Goal: Task Accomplishment & Management: Complete application form

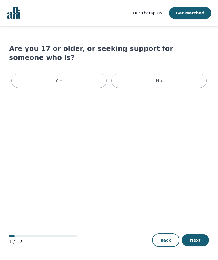
click at [59, 77] on p "Yes" at bounding box center [58, 80] width 7 height 7
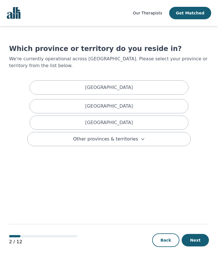
click at [114, 122] on p "[GEOGRAPHIC_DATA]" at bounding box center [109, 122] width 48 height 7
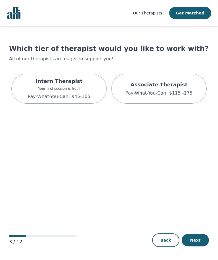
click at [159, 92] on p "Pay-What-You-Can: $115 -175" at bounding box center [158, 93] width 67 height 7
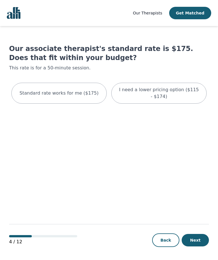
click at [175, 103] on div "I need a lower pricing option ($115 - $174)" at bounding box center [158, 93] width 95 height 21
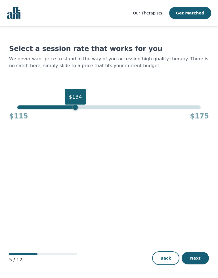
click at [75, 109] on div "$134" at bounding box center [75, 107] width 5 height 5
click at [24, 104] on div "Select a session rate that works for you We never want price to stand in the wa…" at bounding box center [108, 82] width 199 height 76
click at [22, 113] on h4 "$115" at bounding box center [18, 116] width 19 height 9
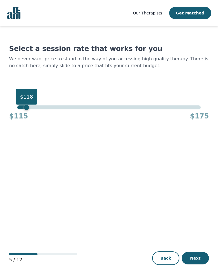
click at [26, 107] on div "$118" at bounding box center [26, 107] width 5 height 5
click at [201, 254] on button "Next" at bounding box center [194, 258] width 27 height 12
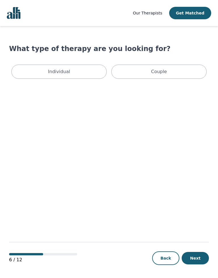
click at [71, 70] on div "Individual" at bounding box center [58, 72] width 95 height 14
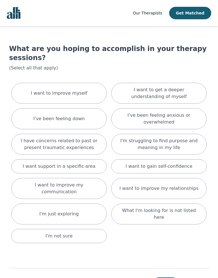
click at [69, 122] on p "I've been feeling down" at bounding box center [58, 118] width 51 height 7
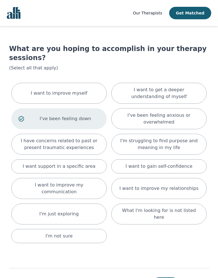
click at [71, 146] on p "I have concerns related to past or present traumatic experiences" at bounding box center [58, 144] width 81 height 14
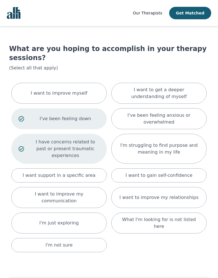
click at [179, 121] on p "I've been feeling anxious or overwhelmed" at bounding box center [158, 119] width 81 height 14
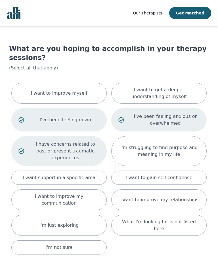
click at [69, 244] on p "I'm not sure" at bounding box center [58, 247] width 27 height 7
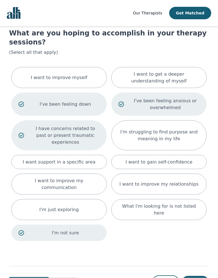
scroll to position [20, 0]
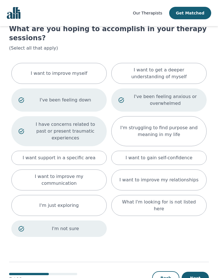
click at [196, 260] on button "Next" at bounding box center [194, 278] width 27 height 12
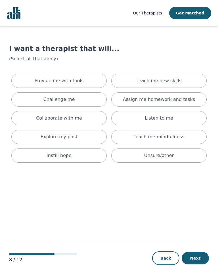
click at [79, 84] on p "Provide me with tools" at bounding box center [59, 80] width 49 height 7
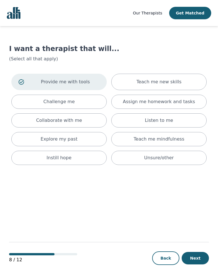
click at [180, 81] on div "Teach me new skills" at bounding box center [158, 82] width 95 height 16
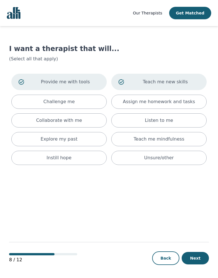
click at [162, 123] on p "Listen to me" at bounding box center [158, 120] width 28 height 7
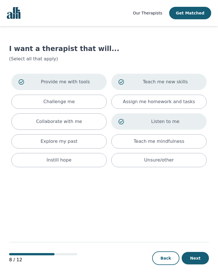
click at [158, 161] on p "Unsure/other" at bounding box center [158, 160] width 29 height 7
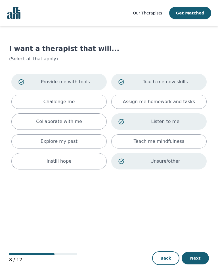
click at [125, 120] on div "Listen to me" at bounding box center [158, 121] width 95 height 16
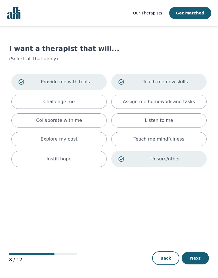
click at [123, 80] on icon at bounding box center [120, 81] width 5 height 5
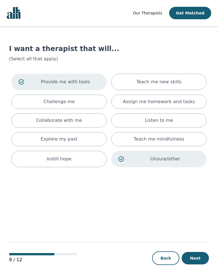
click at [26, 80] on div "Provide me with tools" at bounding box center [58, 82] width 95 height 16
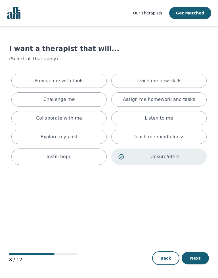
click at [26, 80] on div "Provide me with tools" at bounding box center [58, 81] width 95 height 14
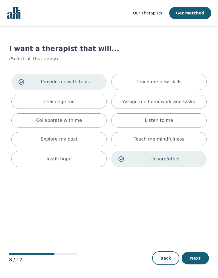
click at [23, 83] on icon at bounding box center [21, 82] width 6 height 6
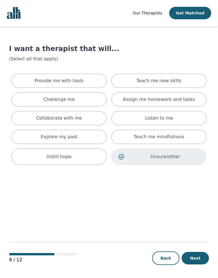
click at [80, 135] on div "Explore my past" at bounding box center [58, 137] width 95 height 14
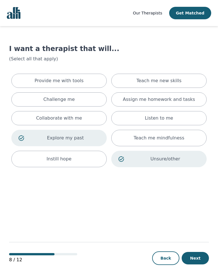
click at [198, 253] on button "Next" at bounding box center [194, 258] width 27 height 12
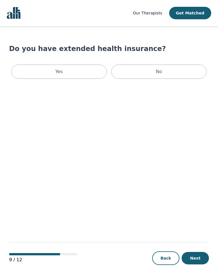
click at [67, 69] on div "Yes" at bounding box center [58, 72] width 95 height 14
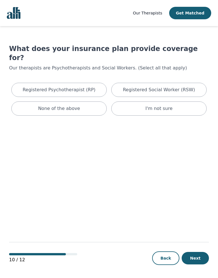
click at [64, 86] on p "Registered Psychotherapist (RP)" at bounding box center [59, 89] width 73 height 7
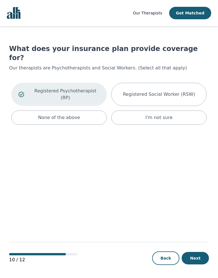
click at [27, 83] on div "Registered Psychotherapist (RP)" at bounding box center [58, 94] width 95 height 23
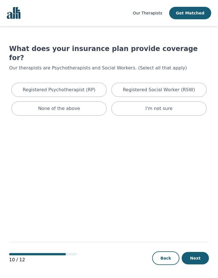
click at [195, 252] on button "Next" at bounding box center [194, 258] width 27 height 12
